Goal: Navigation & Orientation: Find specific page/section

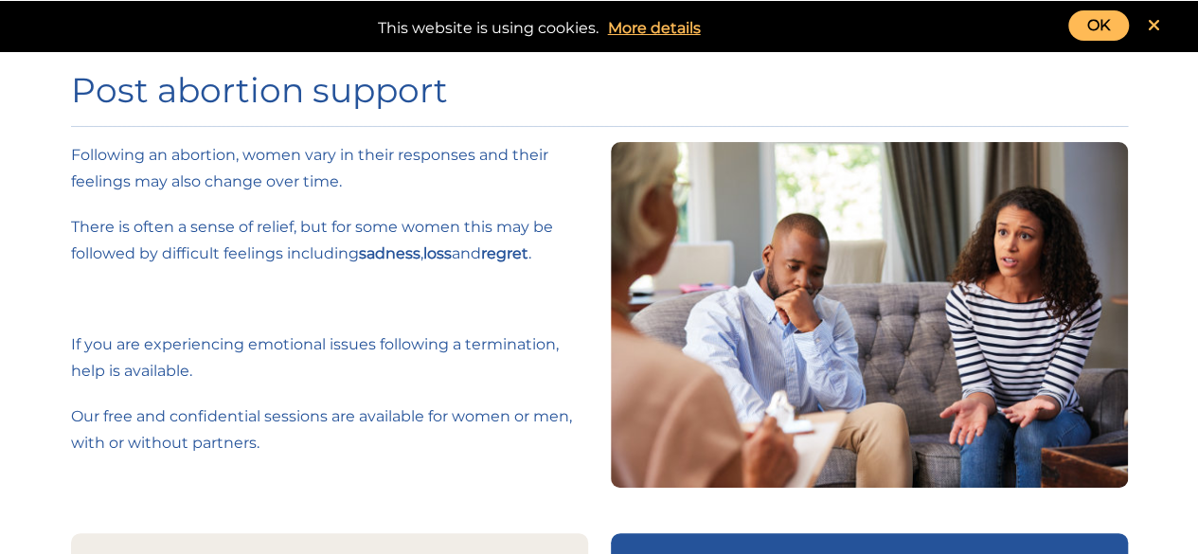
click at [1088, 26] on link "OK" at bounding box center [1098, 25] width 61 height 30
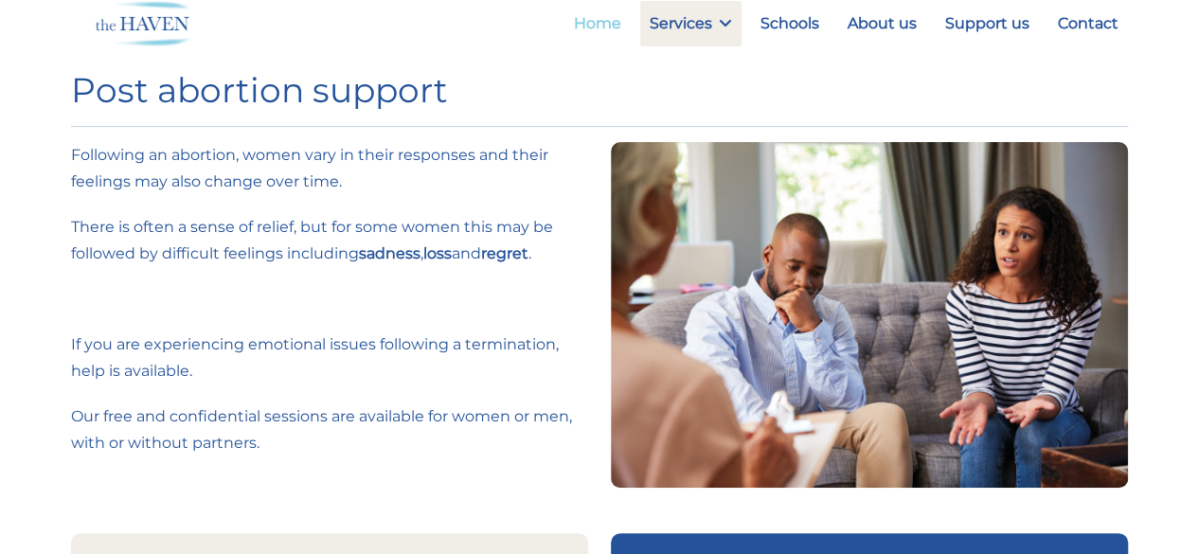
click at [599, 27] on link "Home" at bounding box center [597, 23] width 66 height 45
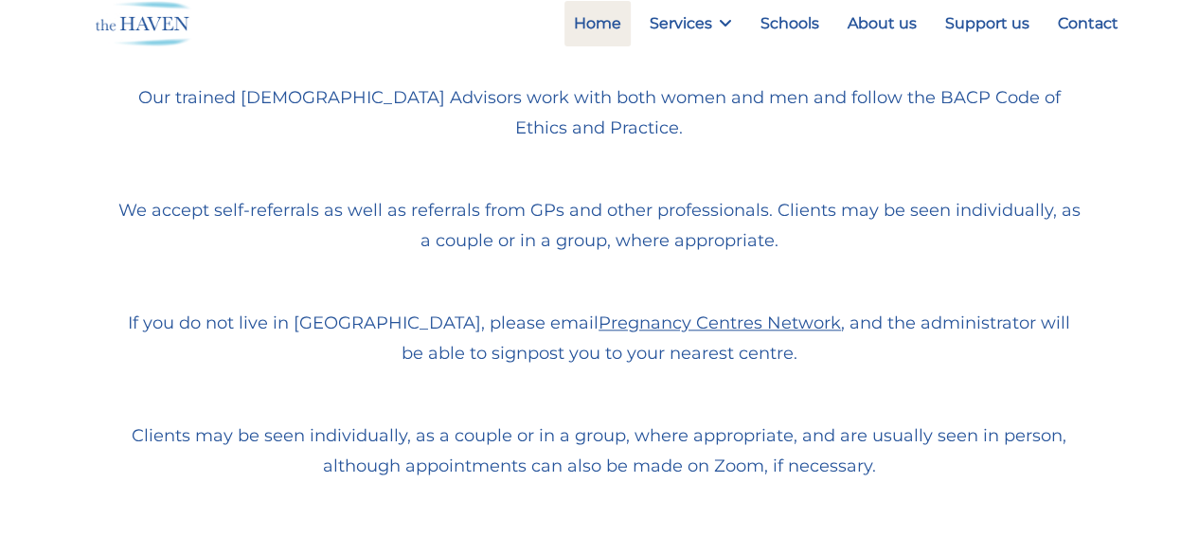
scroll to position [947, 0]
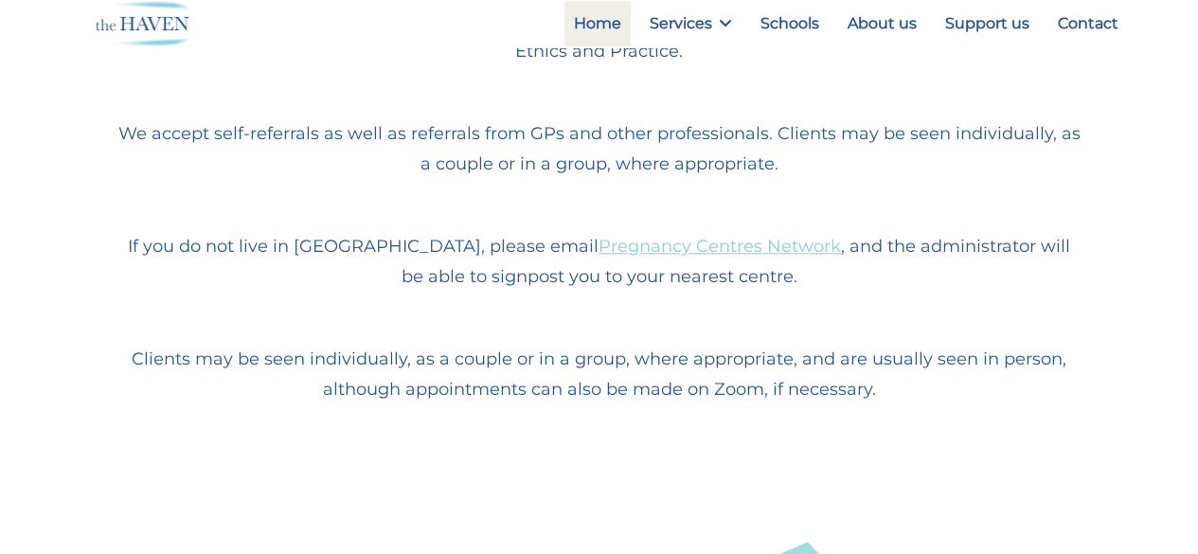
click at [636, 249] on link "Pregnancy Centres Network" at bounding box center [720, 246] width 242 height 21
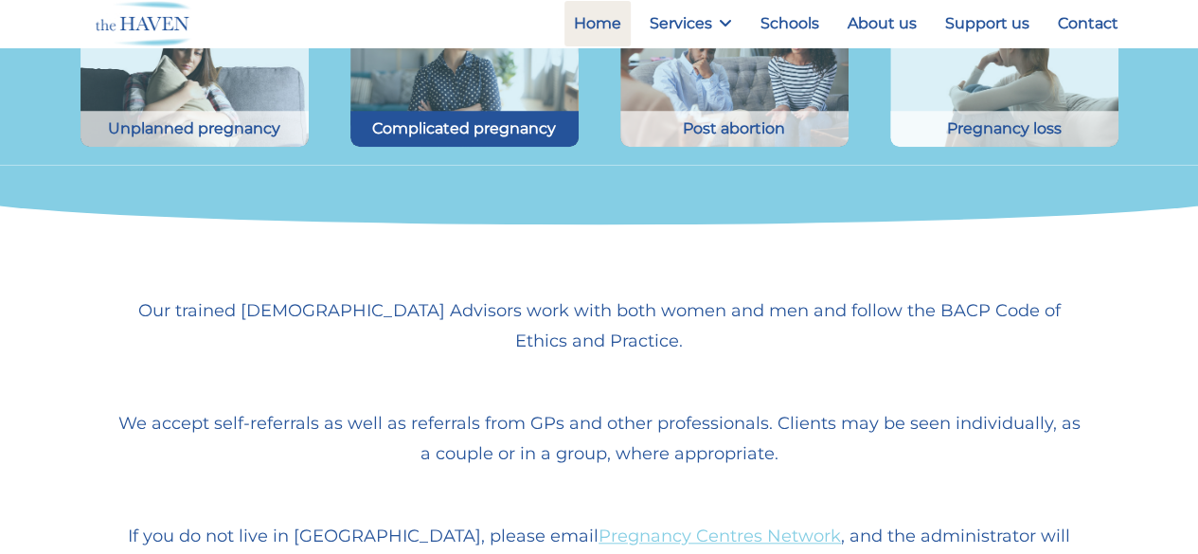
scroll to position [568, 0]
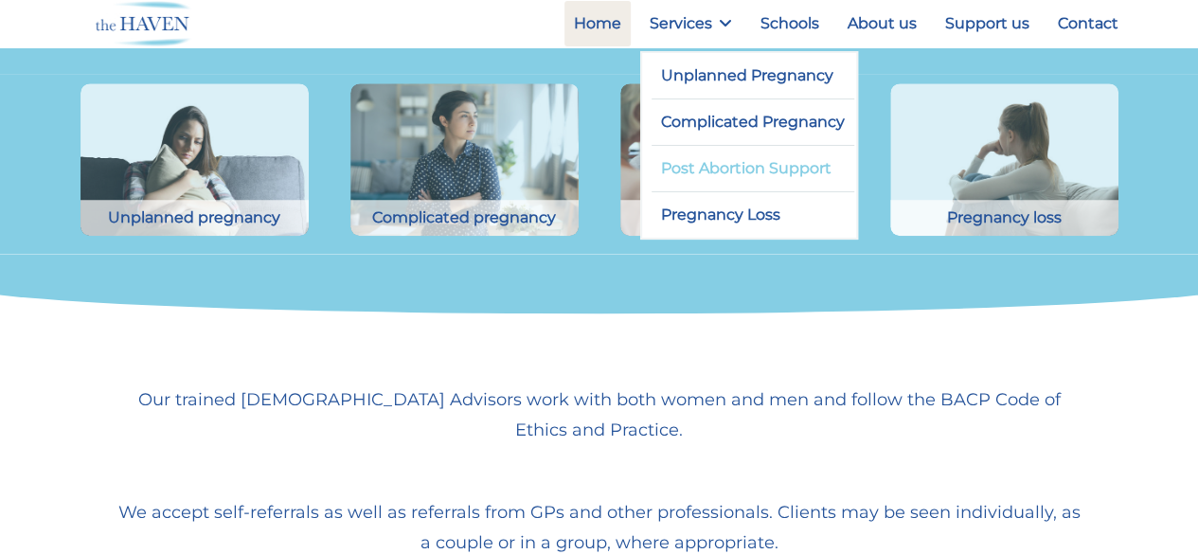
click at [737, 170] on link "Post Abortion Support" at bounding box center [754, 168] width 204 height 45
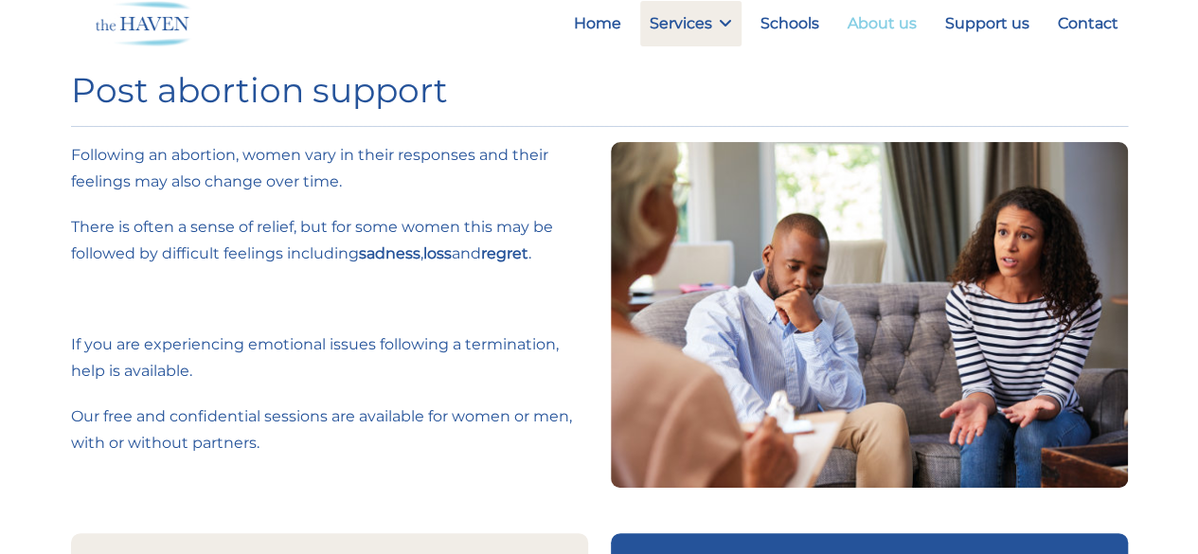
click at [867, 20] on link "About us" at bounding box center [882, 23] width 88 height 45
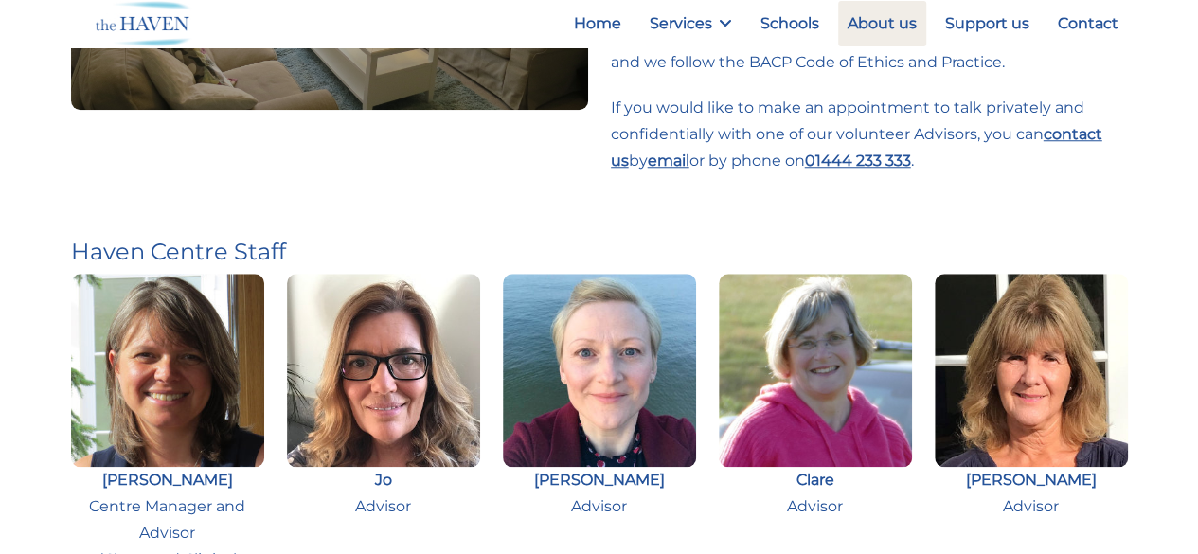
scroll to position [852, 0]
